Goal: Information Seeking & Learning: Find specific fact

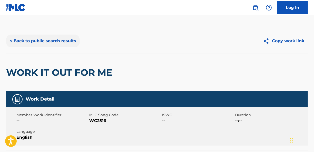
click at [41, 38] on button "< Back to public search results" at bounding box center [42, 41] width 73 height 13
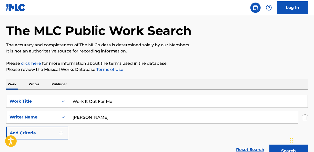
scroll to position [26, 0]
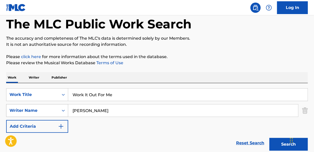
drag, startPoint x: 127, startPoint y: 109, endPoint x: 68, endPoint y: 109, distance: 59.6
click at [68, 109] on div "SearchWithCriteria5175e0f8-c00b-492d-848b-190f42bdc2c6 Writer Name [PERSON_NAME]" at bounding box center [156, 110] width 301 height 13
type input "a"
type input "k"
type input "[PERSON_NAME]"
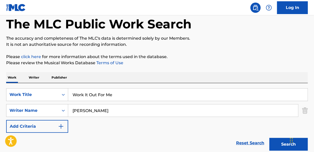
click at [124, 96] on input "Work It Out For Me" at bounding box center [187, 95] width 239 height 12
type input "W"
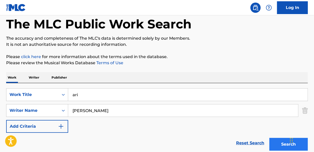
type input "ari"
click at [276, 142] on button "Search" at bounding box center [288, 144] width 38 height 13
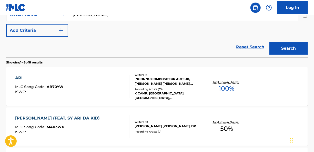
scroll to position [128, 0]
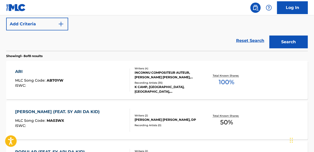
click at [158, 73] on div "INCONNU COMPOSITEUR AUTEUR, [PERSON_NAME] [PERSON_NAME], [PERSON_NAME], [PERSON…" at bounding box center [168, 74] width 67 height 9
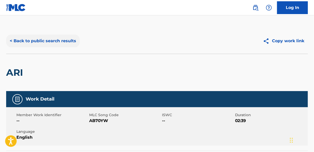
click at [53, 39] on button "< Back to public search results" at bounding box center [42, 41] width 73 height 13
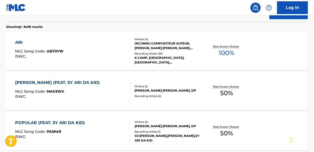
scroll to position [29, 0]
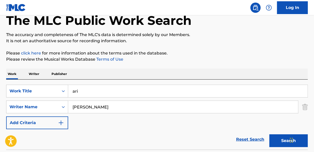
drag, startPoint x: 101, startPoint y: 92, endPoint x: 74, endPoint y: 86, distance: 28.3
click at [74, 88] on input "ari" at bounding box center [187, 91] width 239 height 12
type input "a"
click at [275, 144] on button "Search" at bounding box center [288, 140] width 38 height 13
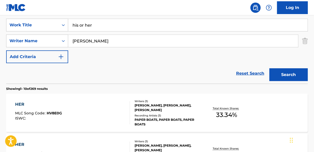
scroll to position [61, 0]
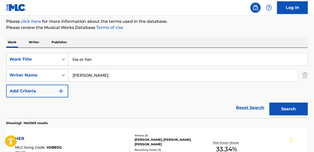
click at [95, 60] on input "his or her" at bounding box center [187, 59] width 239 height 12
click at [84, 60] on input "his or hers" at bounding box center [187, 59] width 239 height 12
type input "his & hers"
click at [283, 106] on button "Search" at bounding box center [288, 109] width 38 height 13
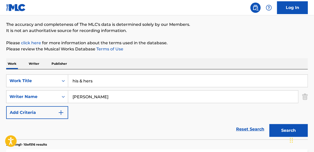
scroll to position [0, 0]
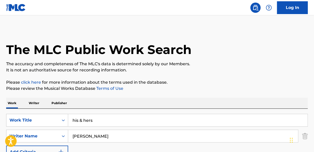
click at [73, 136] on input "[PERSON_NAME]" at bounding box center [183, 136] width 230 height 12
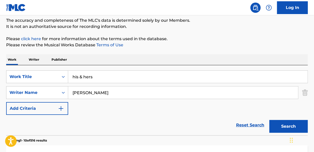
scroll to position [51, 0]
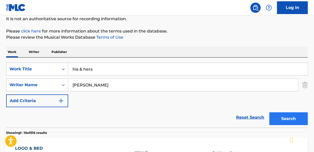
type input "[PERSON_NAME]"
click at [286, 121] on button "Search" at bounding box center [288, 118] width 38 height 13
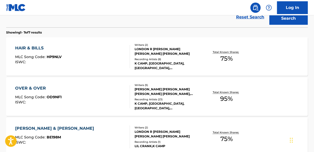
scroll to position [154, 0]
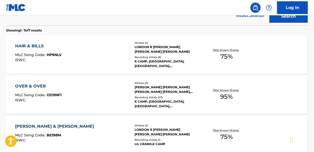
click at [155, 49] on div "LONDON R [PERSON_NAME] [PERSON_NAME] [PERSON_NAME]" at bounding box center [168, 49] width 67 height 9
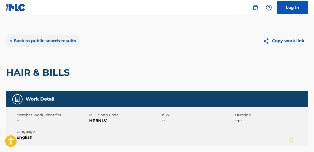
click at [48, 39] on button "< Back to public search results" at bounding box center [42, 41] width 73 height 13
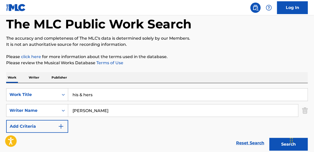
scroll to position [4, 0]
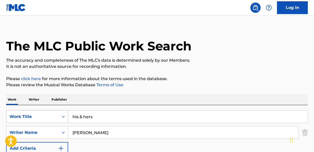
drag, startPoint x: 105, startPoint y: 115, endPoint x: 64, endPoint y: 114, distance: 41.0
click at [64, 114] on div "SearchWithCriteriadc1a9403-e918-4140-88a8-9954c6d2ba62 Work Title his & hers" at bounding box center [156, 116] width 301 height 13
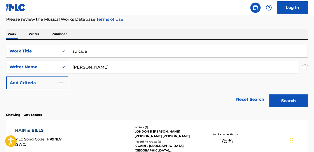
scroll to position [80, 0]
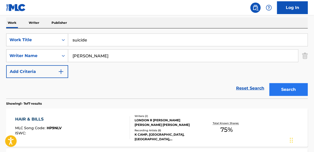
type input "suicide"
click at [284, 90] on button "Search" at bounding box center [288, 89] width 38 height 13
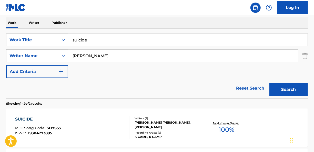
scroll to position [106, 0]
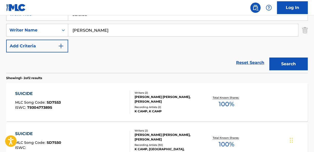
click at [149, 98] on div "[PERSON_NAME] [PERSON_NAME], [PERSON_NAME]" at bounding box center [168, 99] width 67 height 9
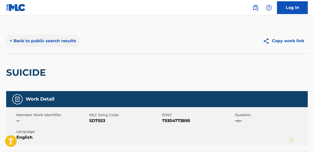
click at [41, 37] on button "< Back to public search results" at bounding box center [42, 41] width 73 height 13
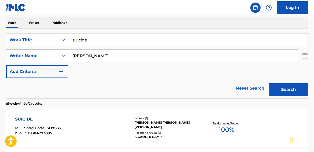
scroll to position [55, 0]
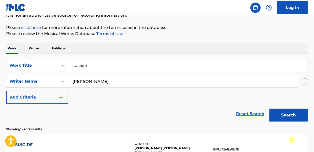
drag, startPoint x: 109, startPoint y: 66, endPoint x: 59, endPoint y: 60, distance: 50.3
click at [63, 60] on div "SearchWithCriteriadc1a9403-e918-4140-88a8-9954c6d2ba62 Work Title suicide" at bounding box center [156, 65] width 301 height 13
type input "naked"
click at [280, 119] on button "Search" at bounding box center [288, 115] width 38 height 13
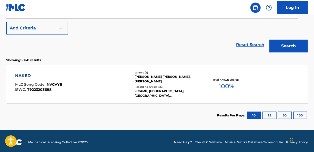
scroll to position [126, 0]
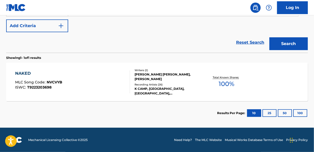
click at [111, 71] on div "NAKED MLC Song Code : NVCVYB ISWC : T9223203698" at bounding box center [72, 81] width 114 height 23
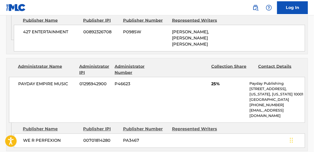
scroll to position [384, 0]
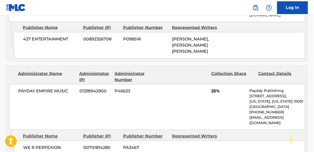
drag, startPoint x: 107, startPoint y: 2, endPoint x: 96, endPoint y: 18, distance: 19.3
click at [96, 32] on div "427 ENTERTAINMENT 00892326708 P098SW [PERSON_NAME], [PERSON_NAME] [PERSON_NAME]" at bounding box center [159, 45] width 291 height 27
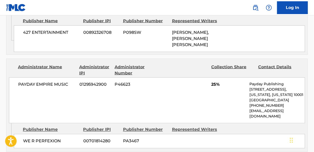
scroll to position [410, 0]
